Goal: Task Accomplishment & Management: Manage account settings

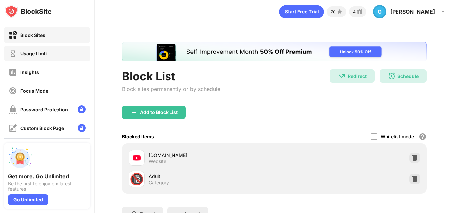
click at [60, 51] on div "Usage Limit" at bounding box center [47, 54] width 86 height 16
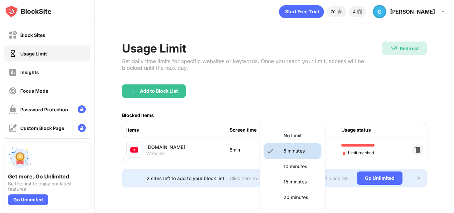
click at [295, 145] on body "Block Sites Usage Limit Insights Focus Mode Password Protection Custom Block Pa…" at bounding box center [227, 106] width 454 height 213
click at [297, 162] on li "10 minutes" at bounding box center [293, 166] width 58 height 15
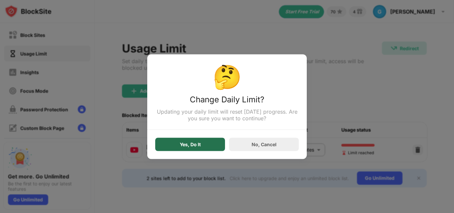
click at [218, 143] on div "Yes, Do It" at bounding box center [190, 144] width 70 height 13
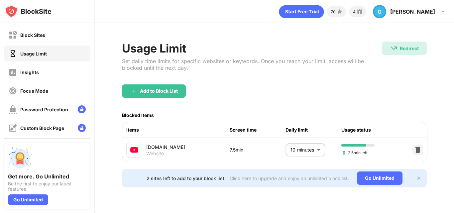
click at [288, 147] on body "Block Sites Usage Limit Insights Focus Mode Password Protection Custom Block Pa…" at bounding box center [227, 106] width 454 height 213
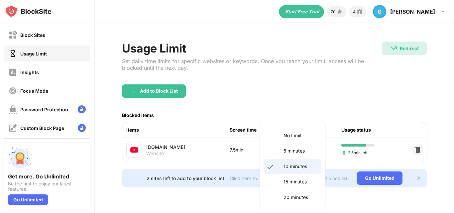
click at [288, 147] on p "5 minutes" at bounding box center [301, 150] width 34 height 7
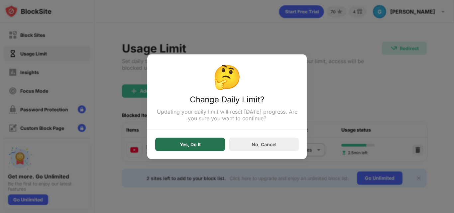
click at [211, 144] on div "Yes, Do It" at bounding box center [190, 144] width 70 height 13
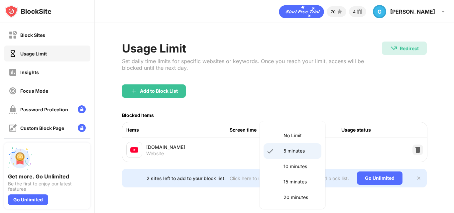
click at [292, 142] on body "Block Sites Usage Limit Insights Focus Mode Password Protection Custom Block Pa…" at bounding box center [227, 106] width 454 height 213
click at [297, 163] on p "10 minutes" at bounding box center [301, 166] width 34 height 7
type input "**"
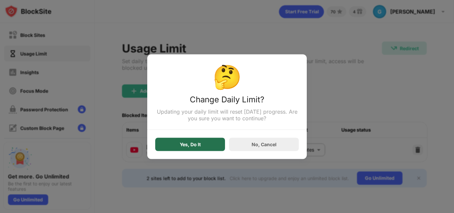
click at [208, 143] on div "Yes, Do It" at bounding box center [190, 144] width 70 height 13
